Goal: Information Seeking & Learning: Learn about a topic

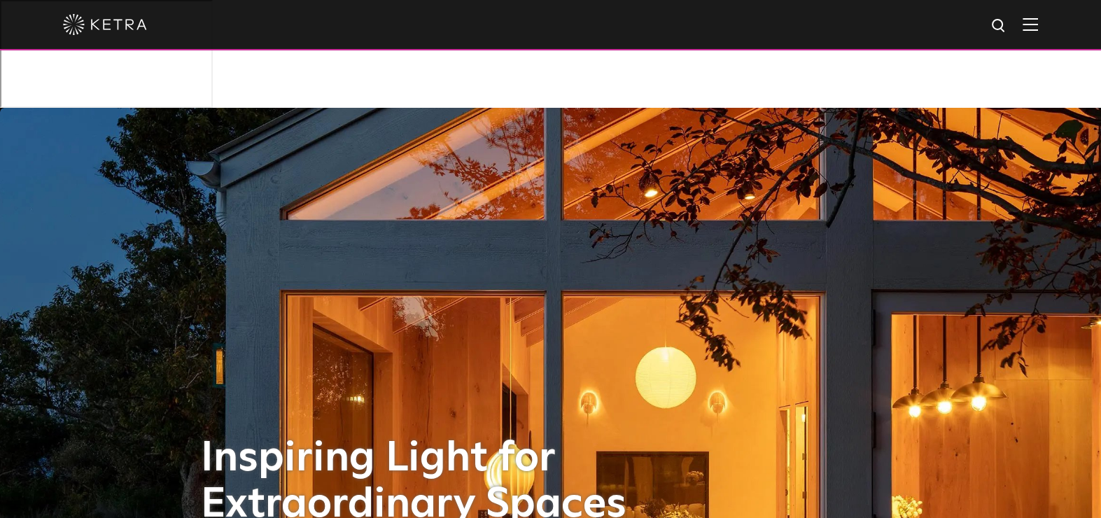
click at [1036, 24] on img at bounding box center [1029, 23] width 15 height 13
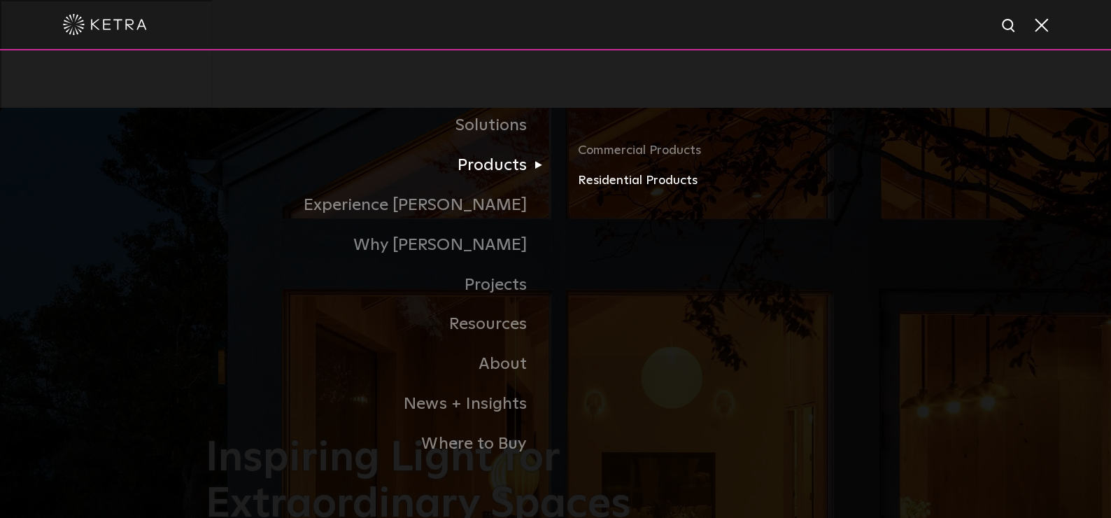
click at [579, 184] on link "Residential Products" at bounding box center [742, 181] width 328 height 20
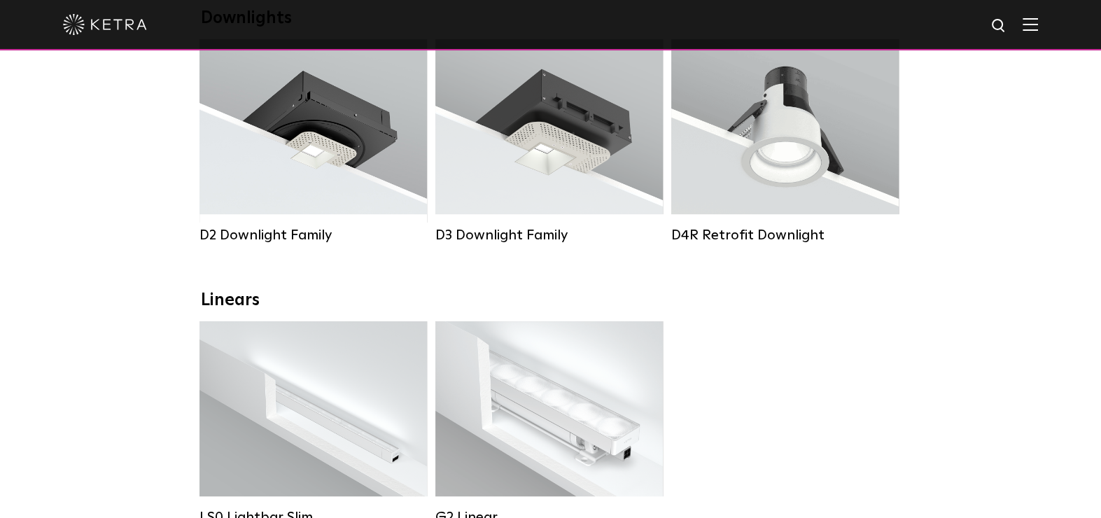
scroll to position [394, 0]
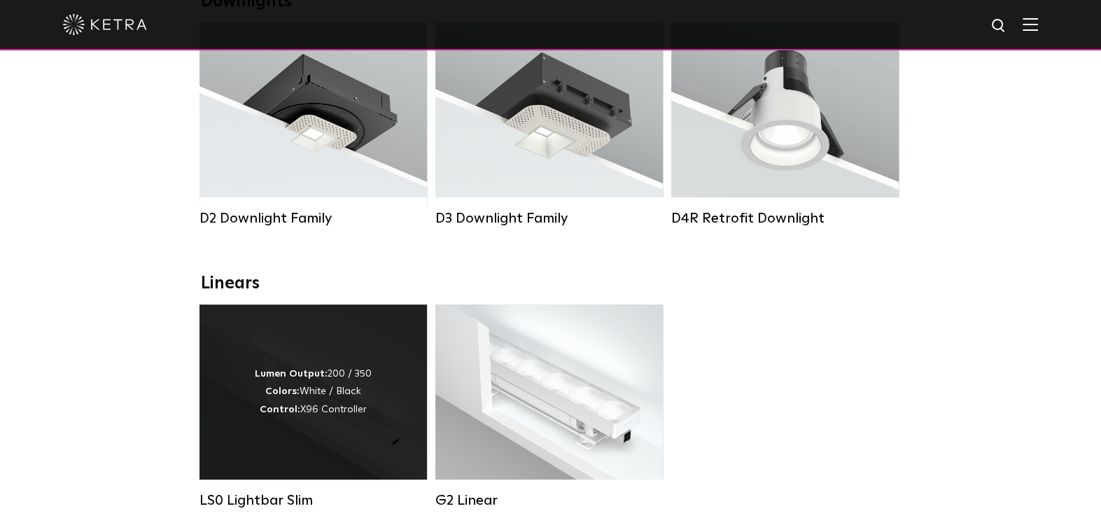
click at [324, 327] on div "Lumen Output: 200 / 350 Colors: White / Black Control: X96 Controller" at bounding box center [312, 391] width 227 height 175
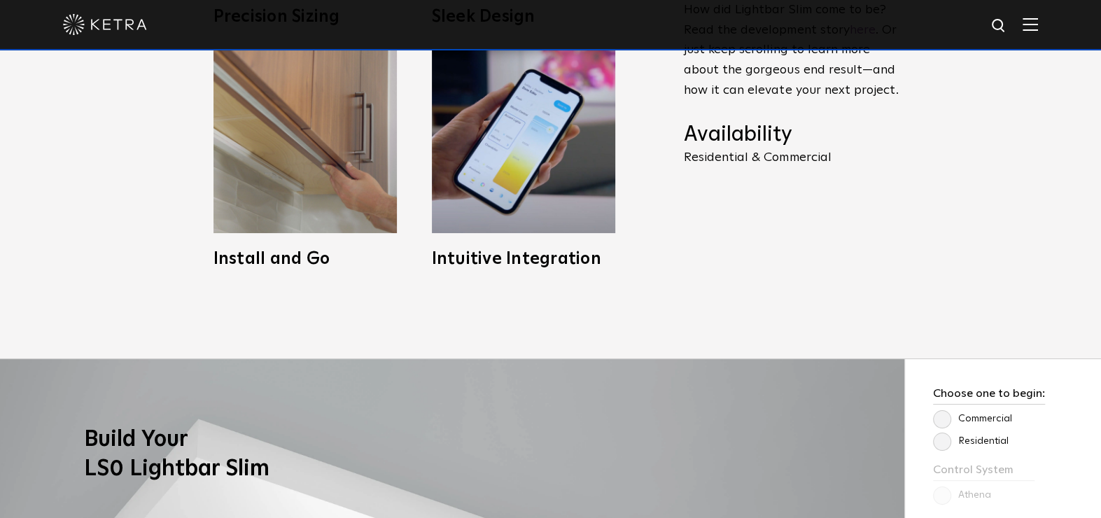
scroll to position [1362, 0]
